Goal: Check status

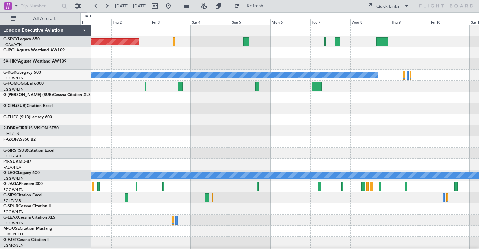
click at [142, 60] on div at bounding box center [279, 63] width 398 height 11
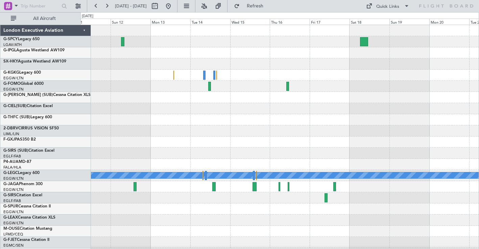
click at [107, 91] on div "A/C Unavailable [GEOGRAPHIC_DATA] ([GEOGRAPHIC_DATA])" at bounding box center [279, 203] width 398 height 357
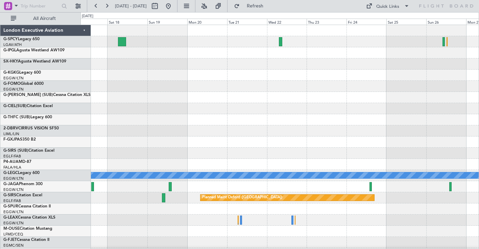
click at [160, 91] on div "A/C Unavailable [GEOGRAPHIC_DATA] ([GEOGRAPHIC_DATA]) Planned Maint [GEOGRAPHIC…" at bounding box center [279, 203] width 398 height 357
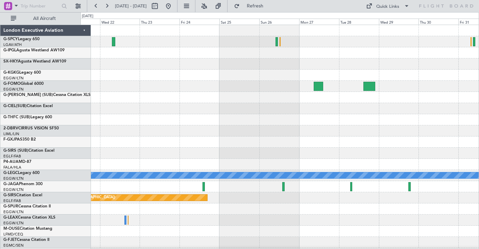
click at [269, 98] on div "A/C Unavailable [GEOGRAPHIC_DATA] ([GEOGRAPHIC_DATA]) Planned Maint [GEOGRAPHIC…" at bounding box center [279, 203] width 398 height 357
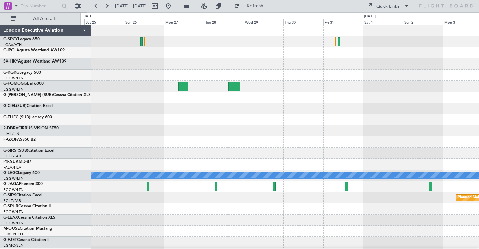
click at [222, 84] on div "A/C Unavailable [GEOGRAPHIC_DATA] ([GEOGRAPHIC_DATA]) Planned Maint [GEOGRAPHIC…" at bounding box center [279, 203] width 398 height 357
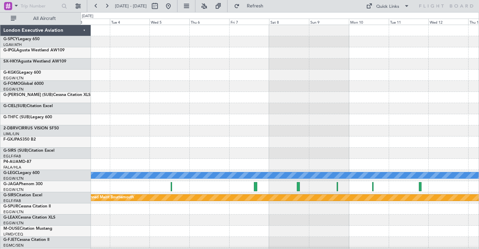
click at [0, 92] on html "[DATE] - [DATE] Refresh Quick Links All Aircraft A/C Unavailable [GEOGRAPHIC_DA…" at bounding box center [239, 124] width 479 height 249
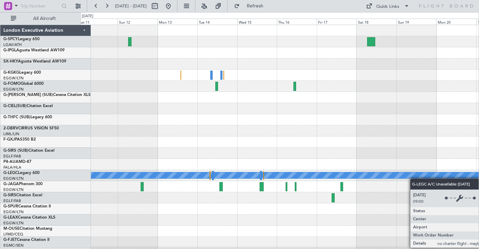
click at [432, 175] on div "A/C Unavailable [GEOGRAPHIC_DATA] (Ataturk) A/C Unavailable [GEOGRAPHIC_DATA] (…" at bounding box center [279, 203] width 398 height 357
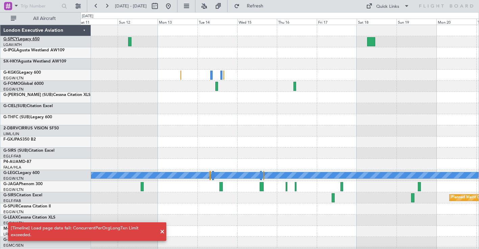
click at [32, 39] on link "G-SPCY Legacy 650" at bounding box center [21, 39] width 36 height 4
